Goal: Information Seeking & Learning: Check status

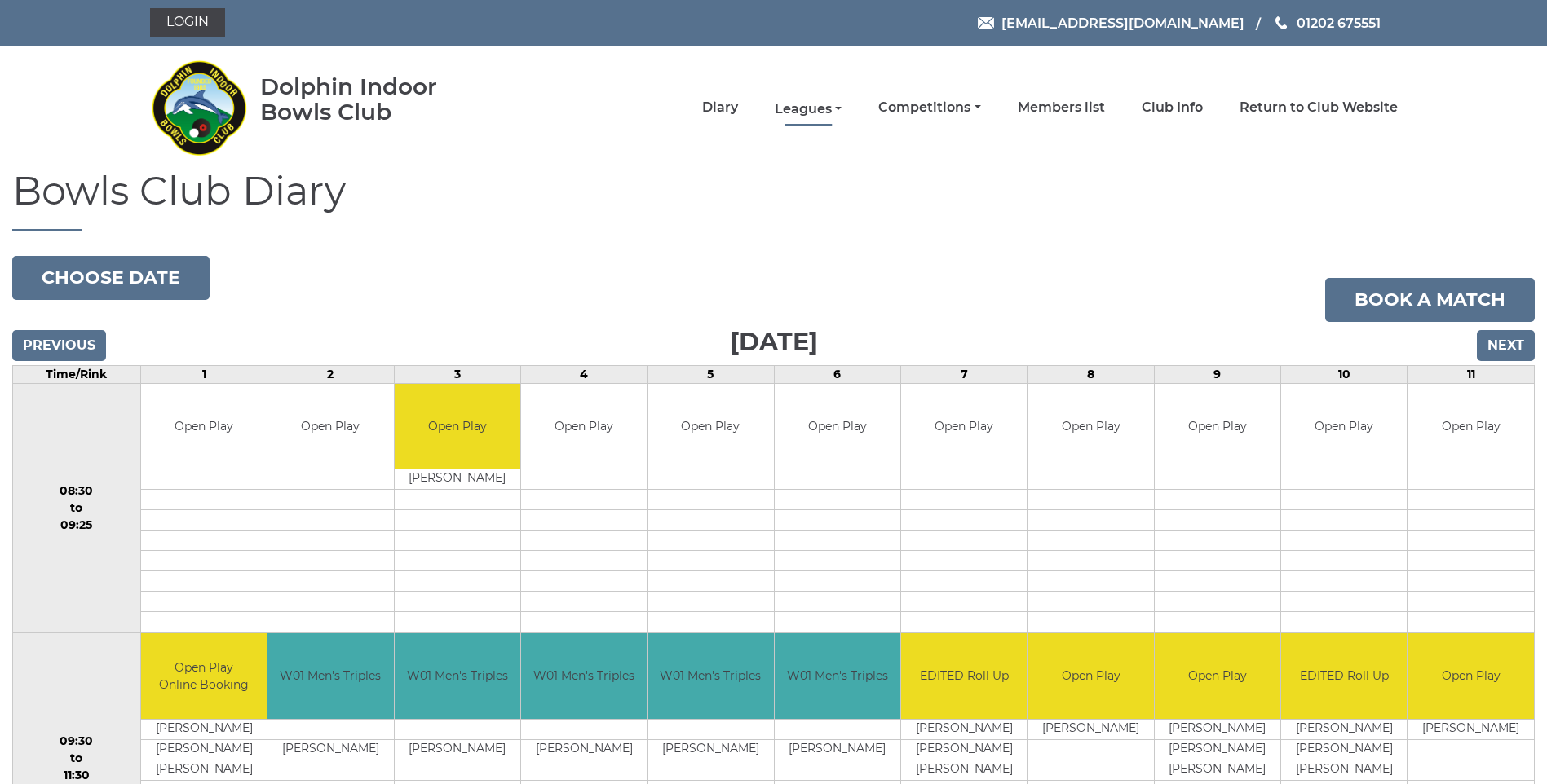
click at [813, 106] on link "Leagues" at bounding box center [808, 109] width 67 height 18
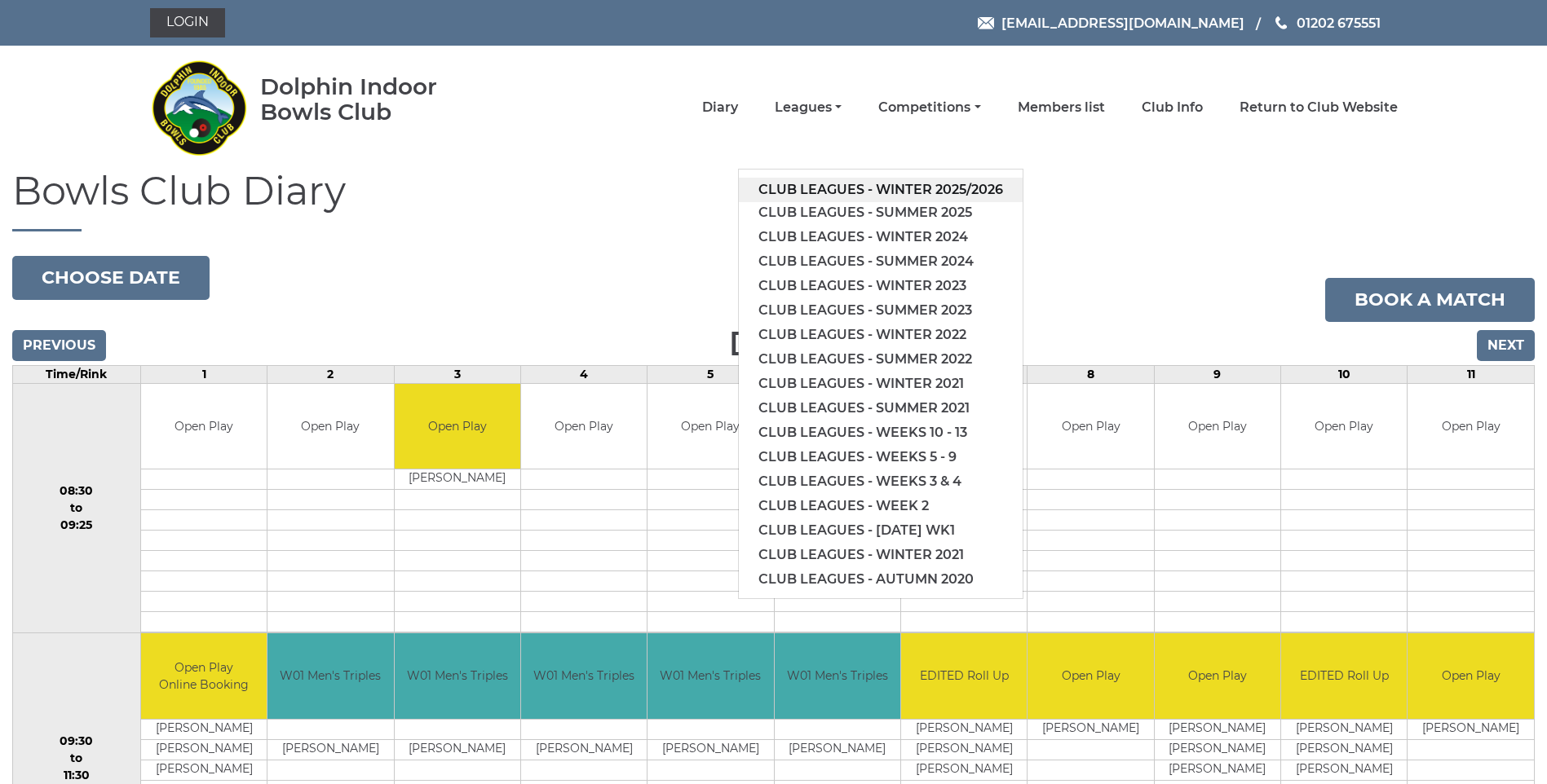
click at [919, 183] on link "Club leagues - Winter 2025/2026" at bounding box center [881, 189] width 283 height 24
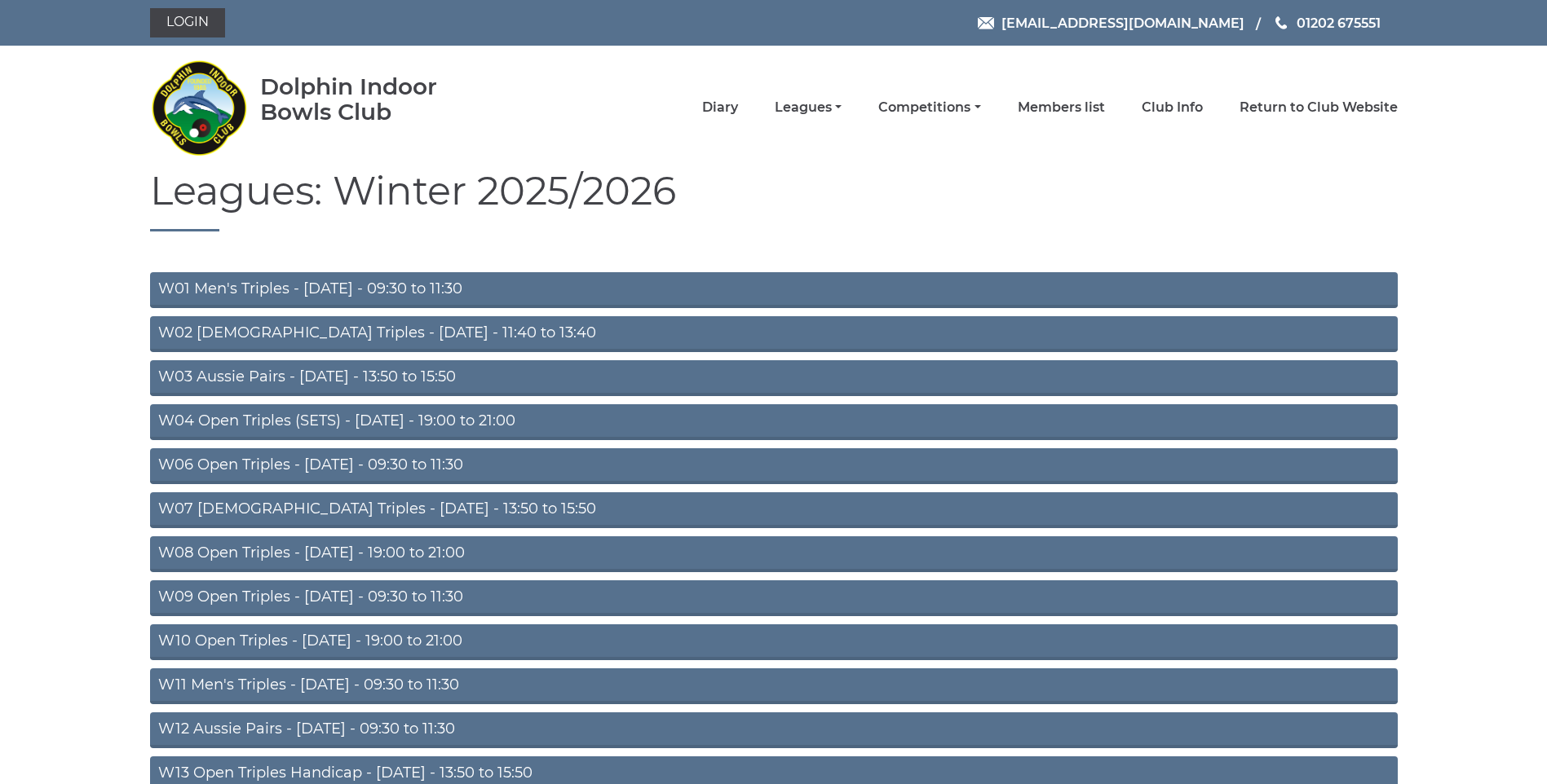
click at [418, 283] on link "W01 Men's Triples - Monday - 09:30 to 11:30" at bounding box center [774, 291] width 1247 height 36
click at [494, 595] on link "W09 Open Triples - [DATE] - 09:30 to 11:30" at bounding box center [774, 598] width 1247 height 36
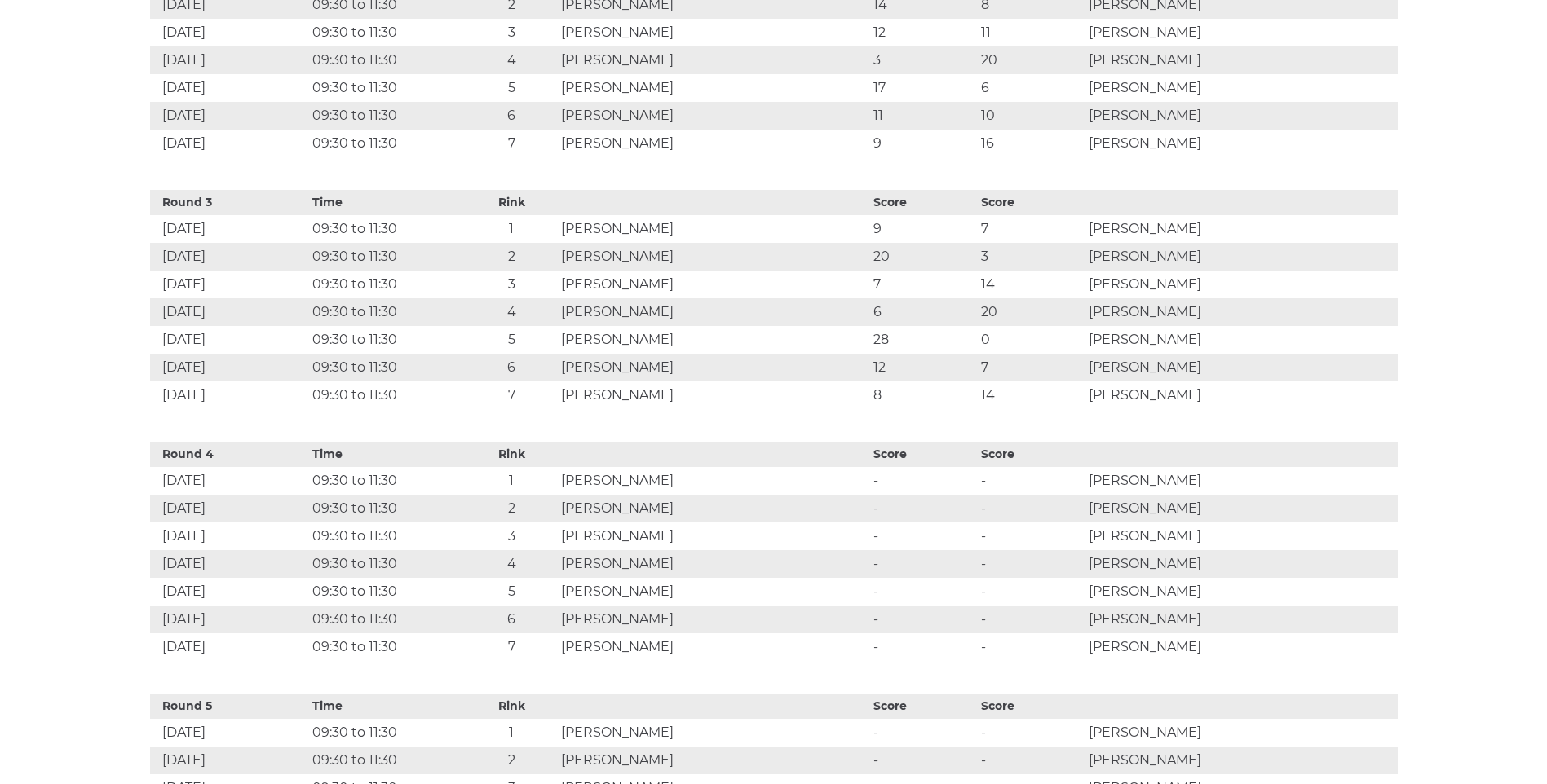
scroll to position [1246, 0]
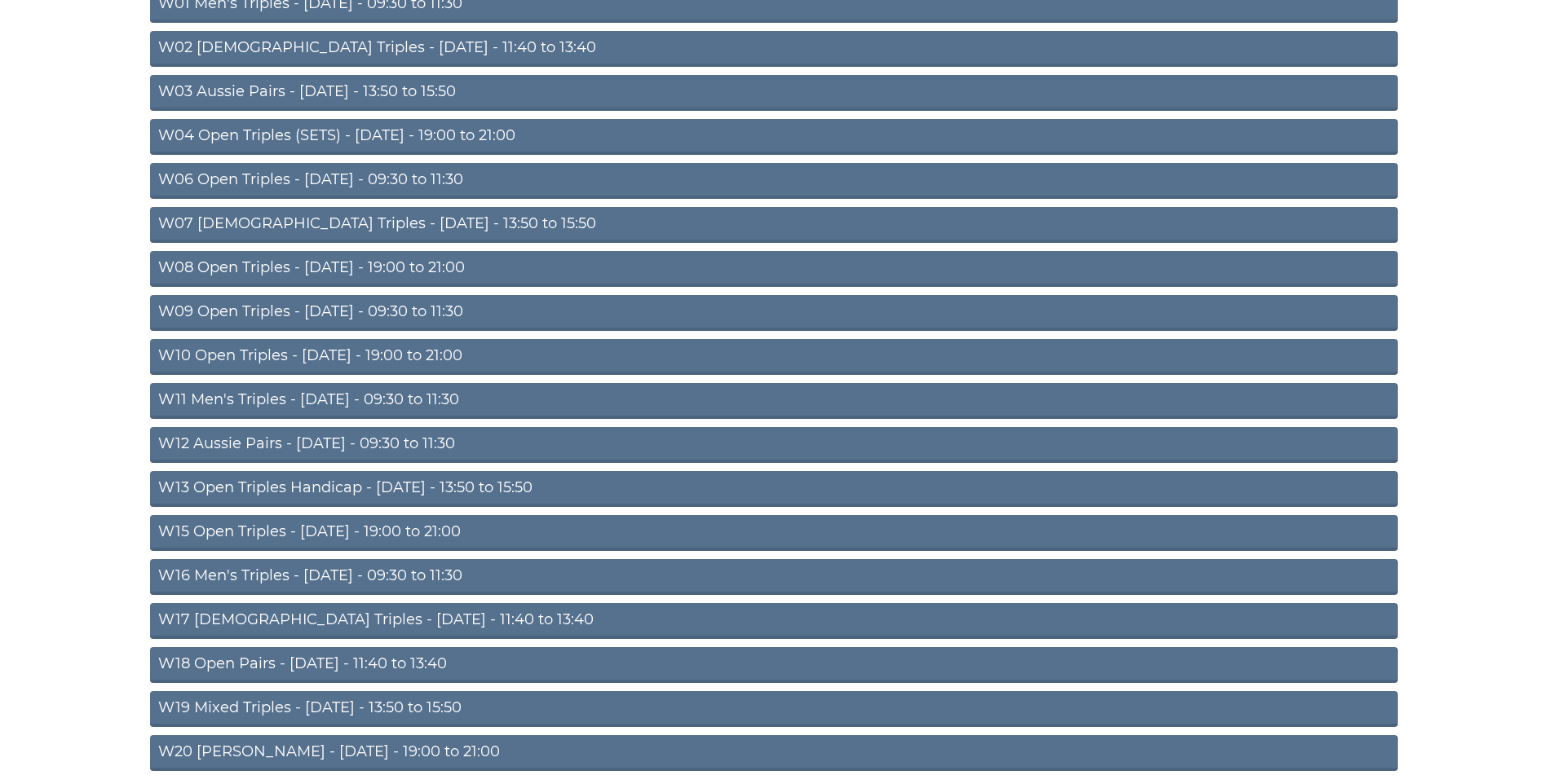
scroll to position [287, 0]
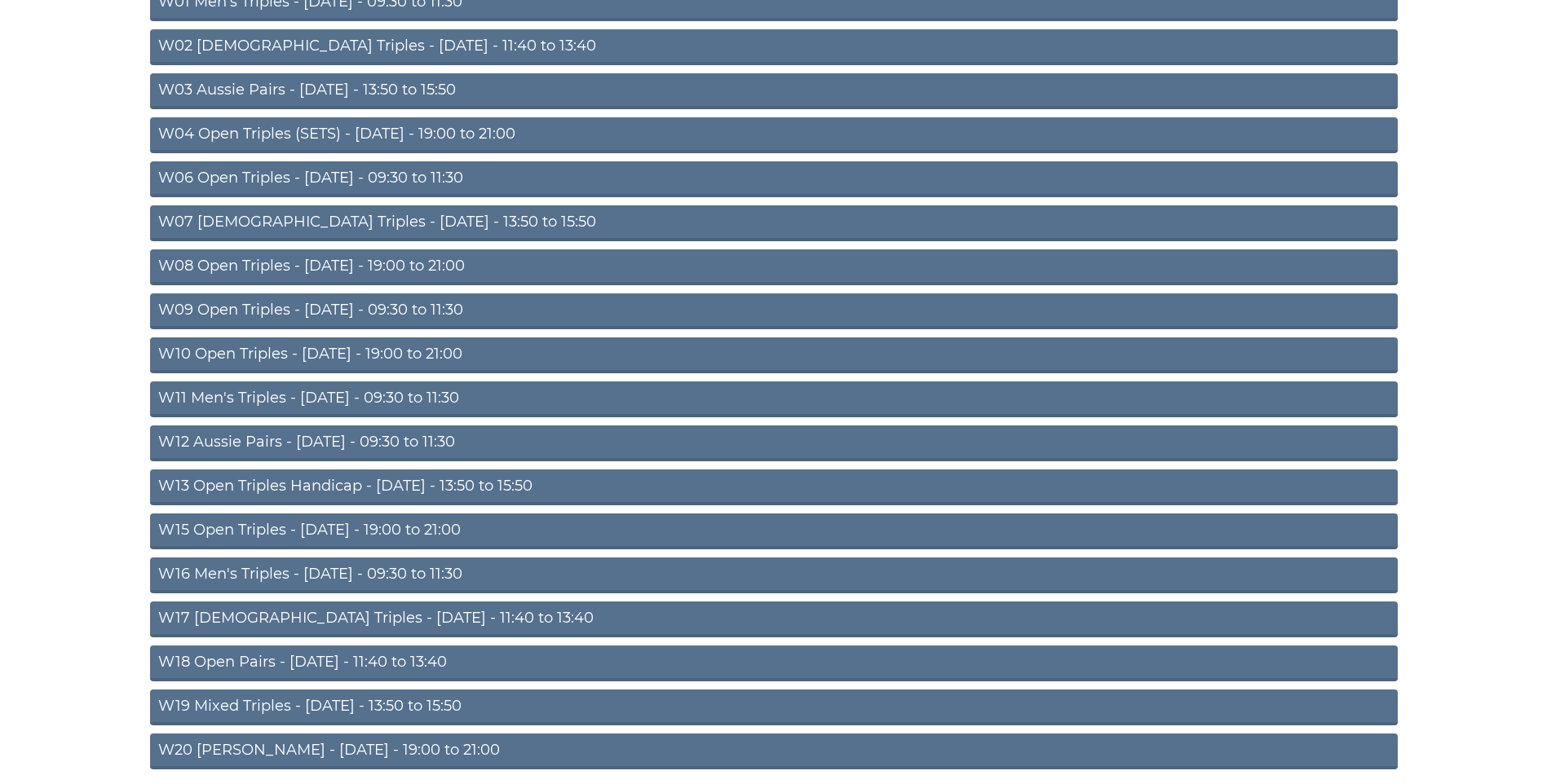
click at [467, 576] on link "W16 Men's Triples - Friday - 09:30 to 11:30" at bounding box center [774, 576] width 1247 height 36
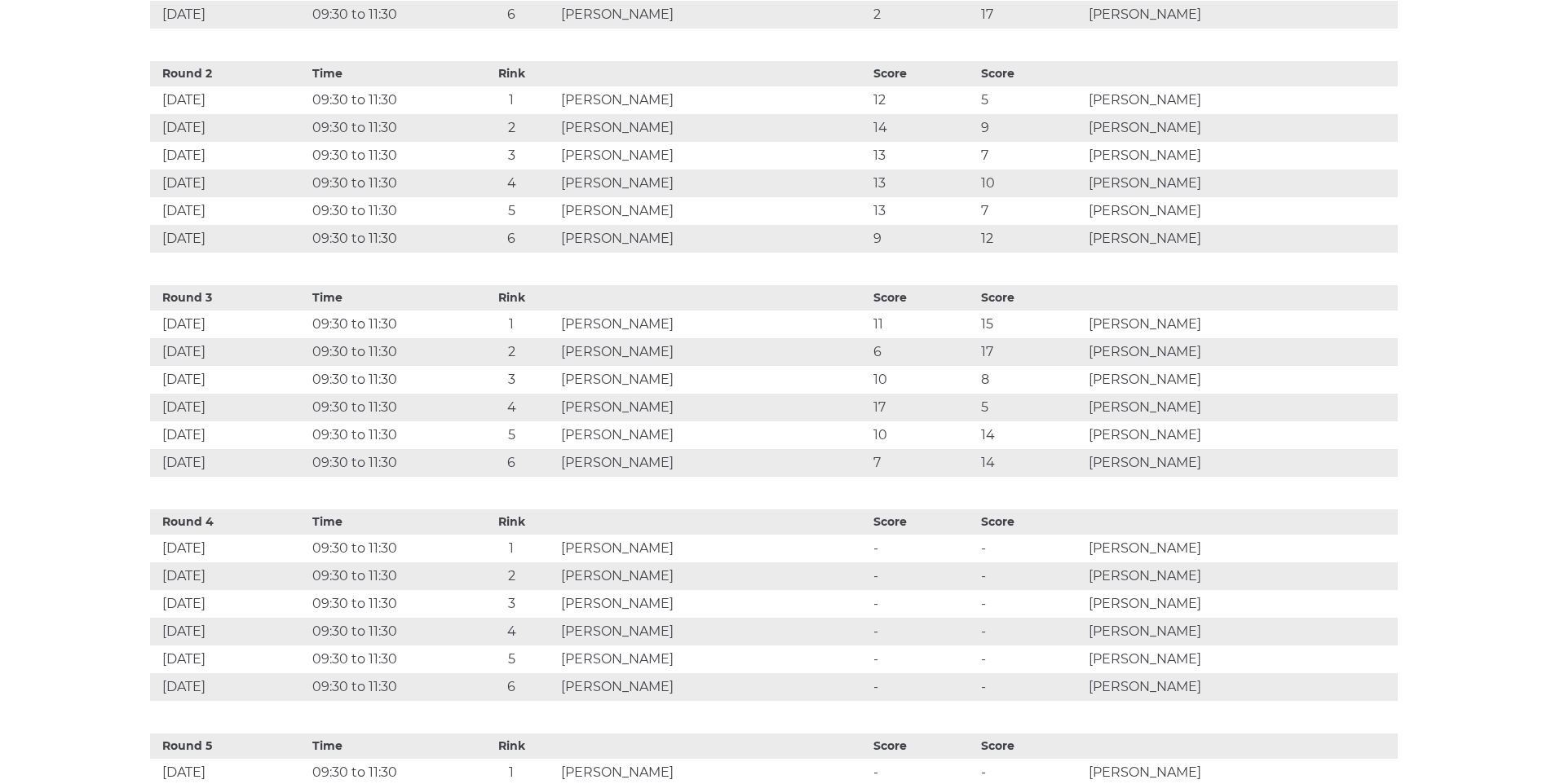
scroll to position [1037, 0]
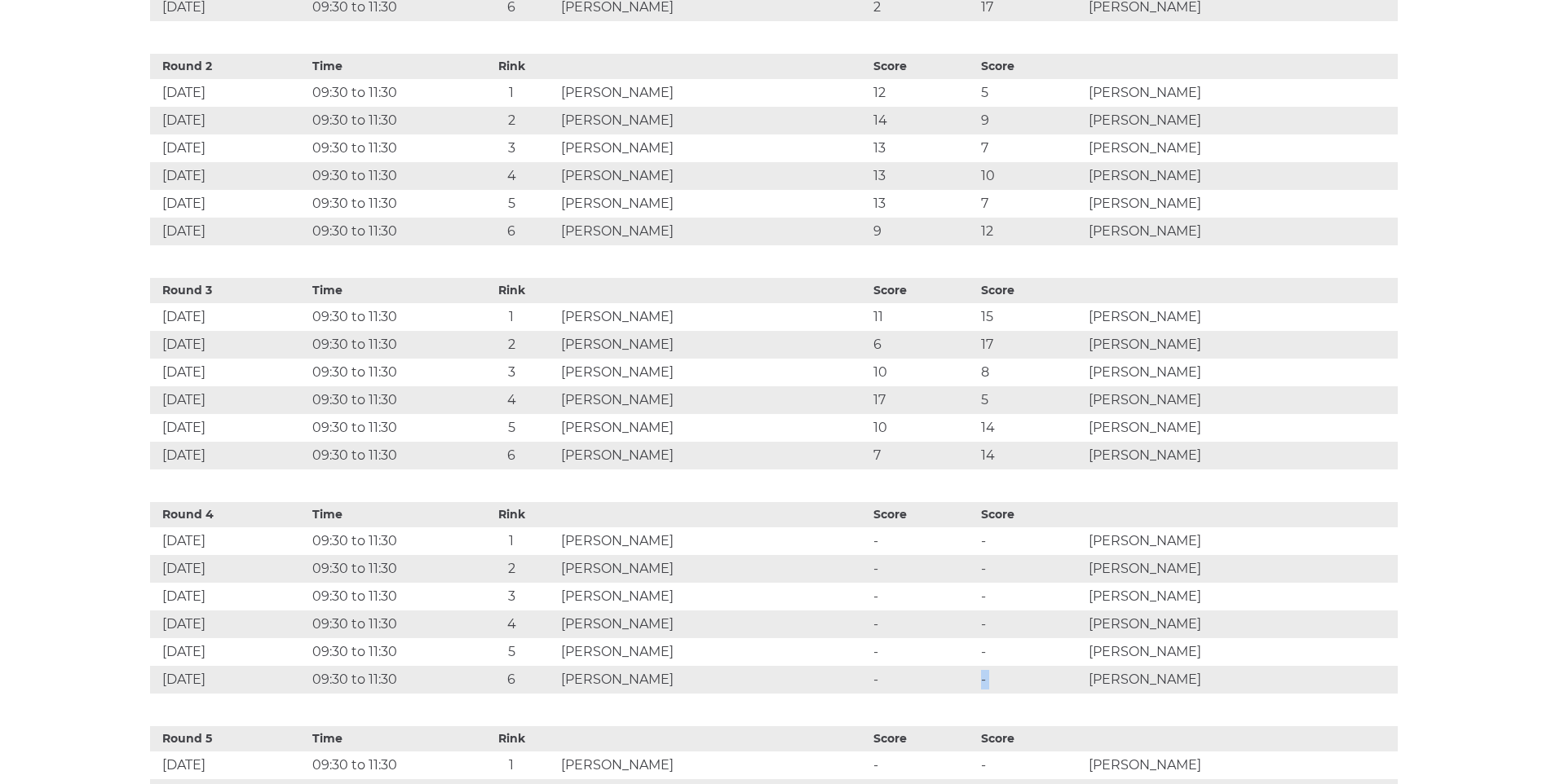
click at [1155, 671] on tr "17 Oct 2025 09:30 to 11:30 6 Maurice FOORD - - Norman AUSTIN" at bounding box center [774, 679] width 1247 height 28
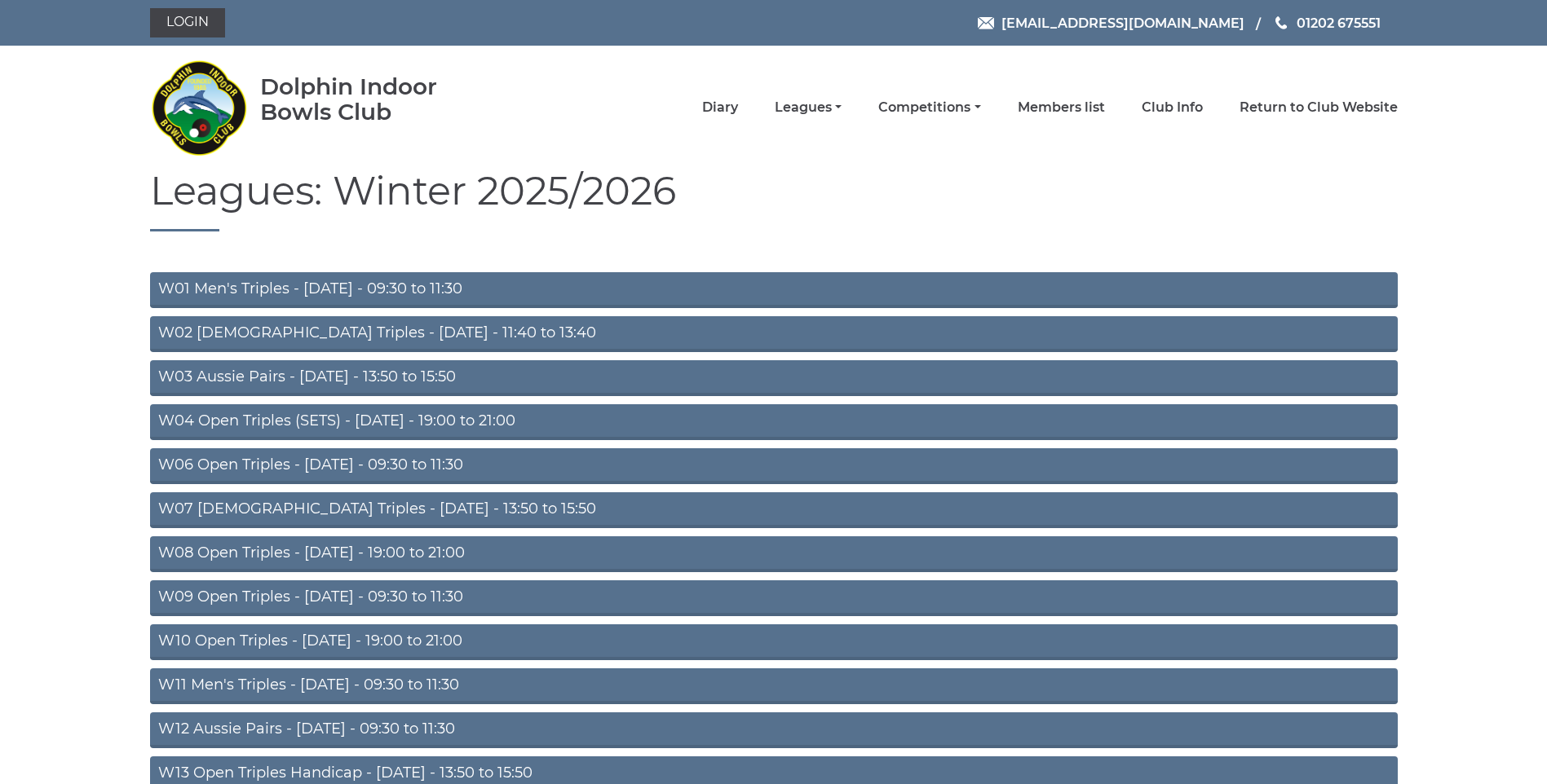
scroll to position [280, 0]
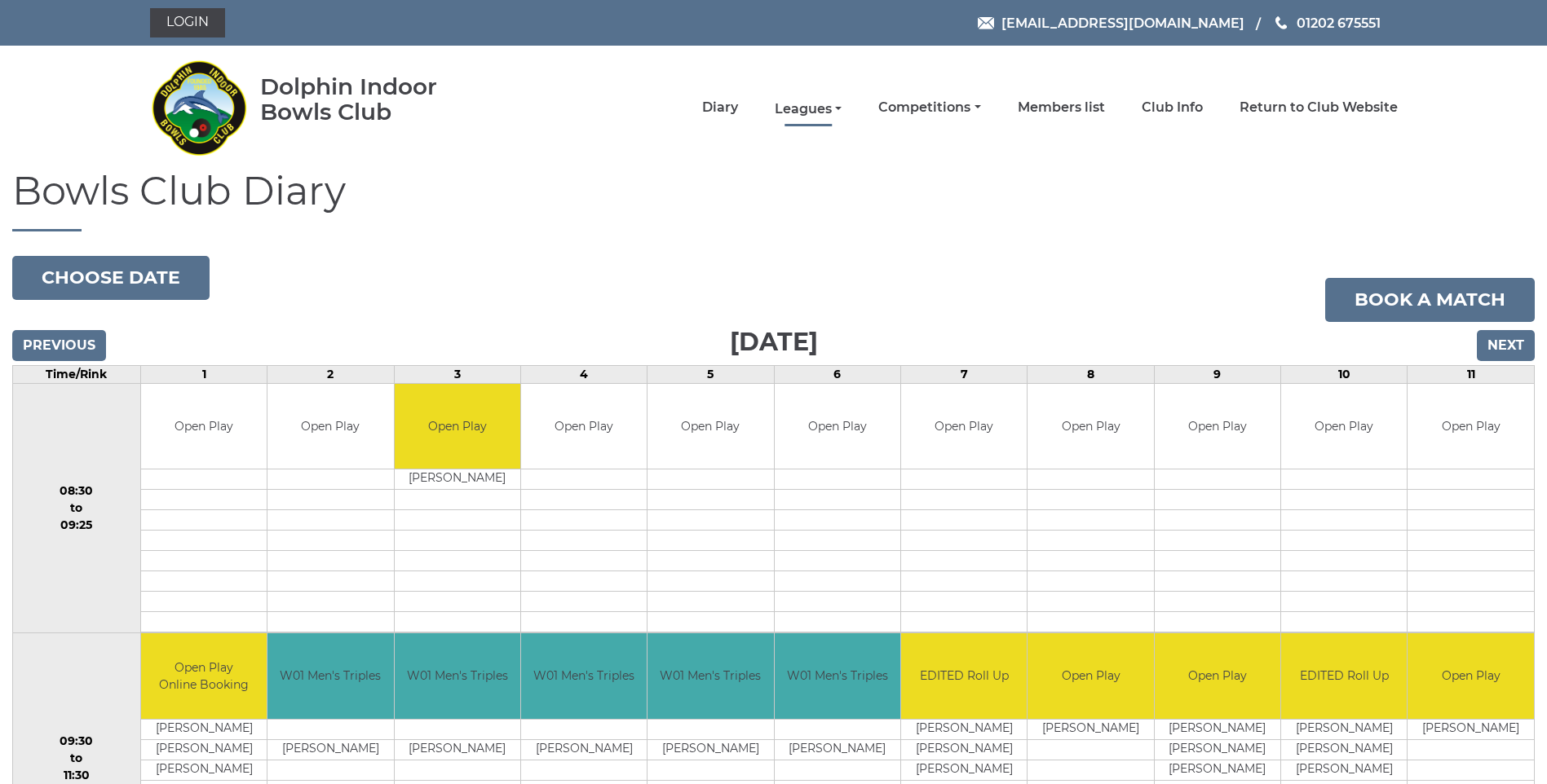
click at [811, 106] on link "Leagues" at bounding box center [808, 109] width 67 height 18
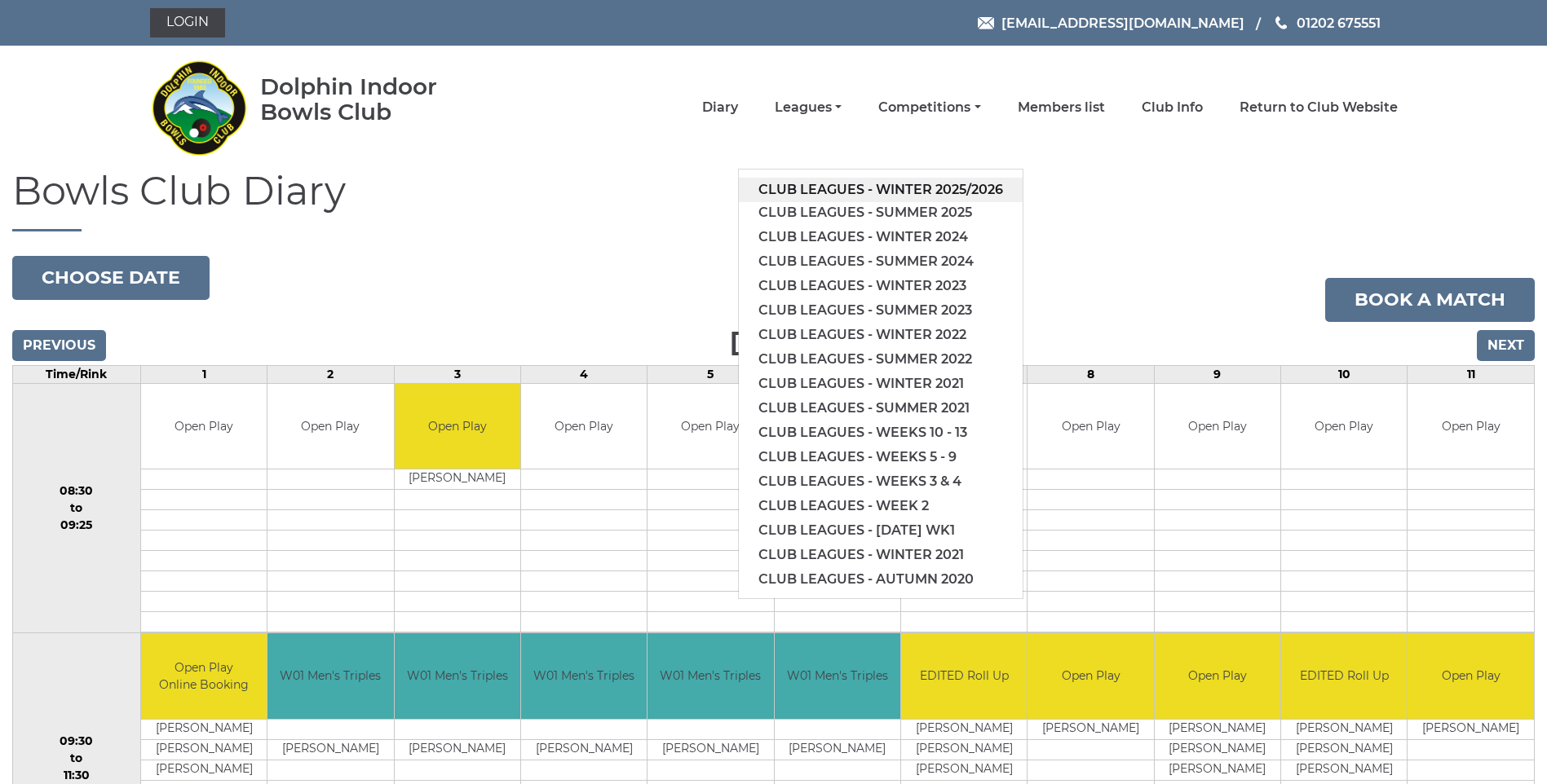
click at [825, 187] on link "Club leagues - Winter 2025/2026" at bounding box center [881, 189] width 283 height 24
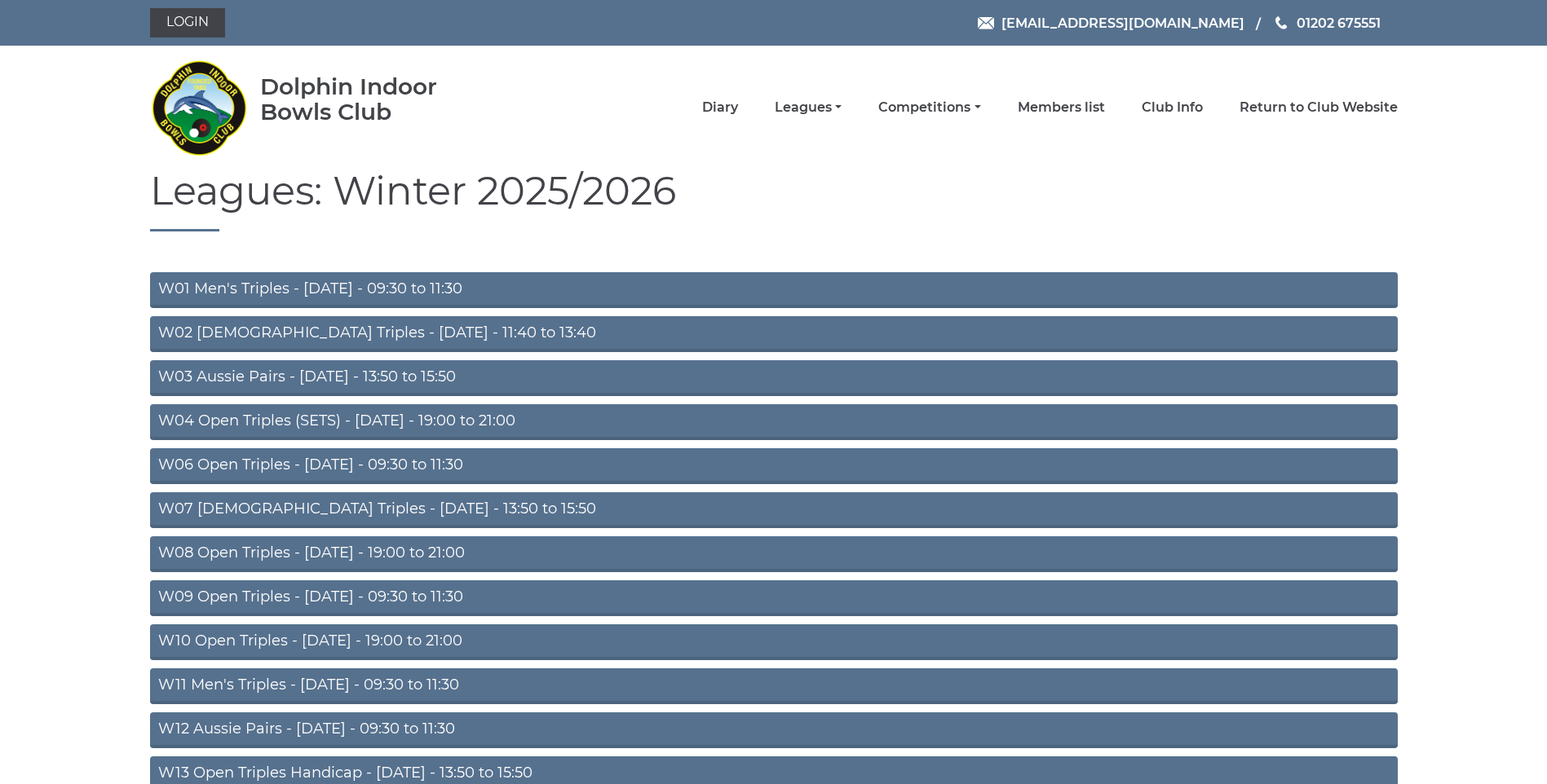
click at [495, 290] on link "W01 Men's Triples - [DATE] - 09:30 to 11:30" at bounding box center [774, 291] width 1247 height 36
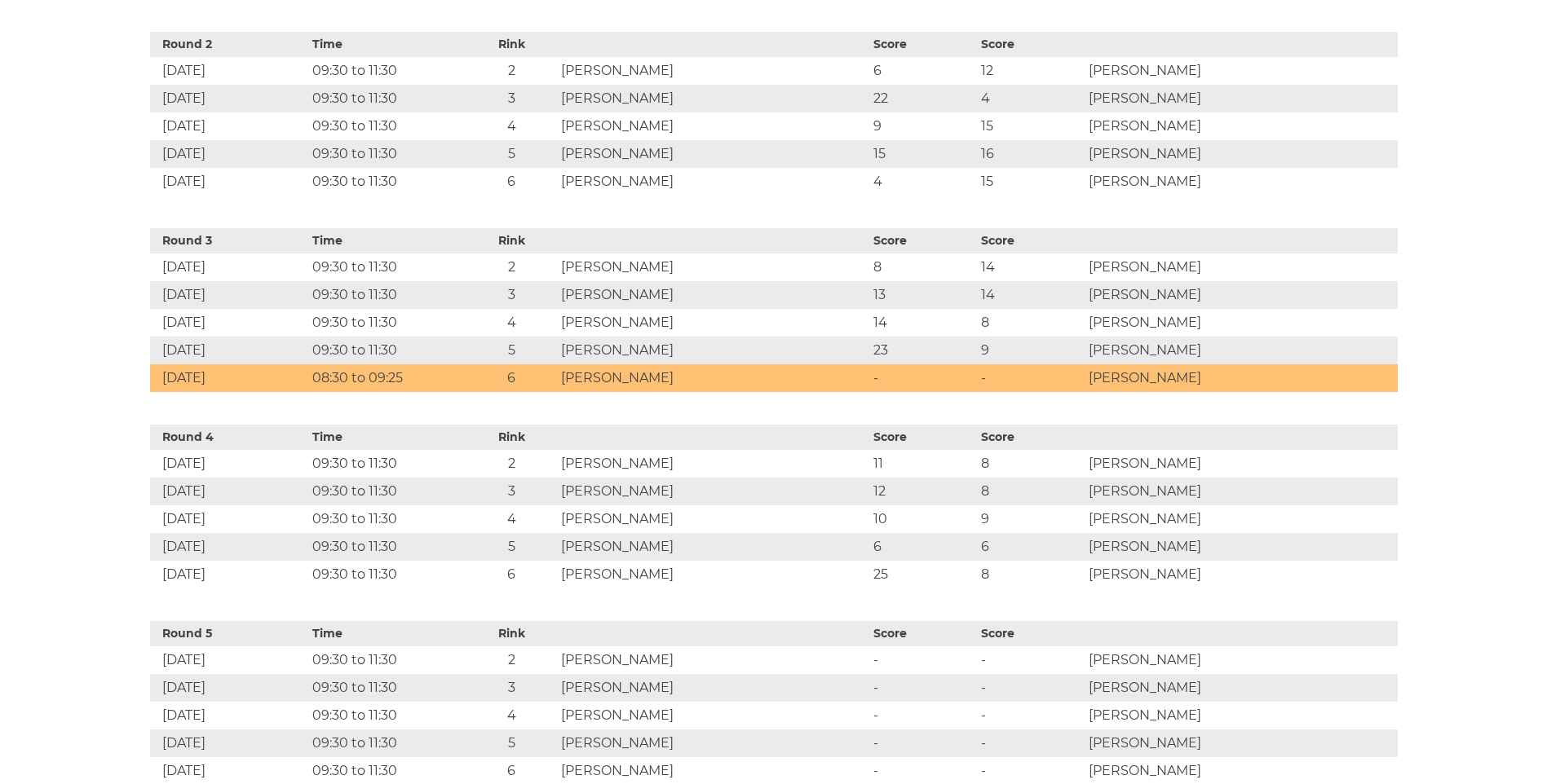
scroll to position [1001, 0]
